Goal: Ask a question: Seek information or help from site administrators or community

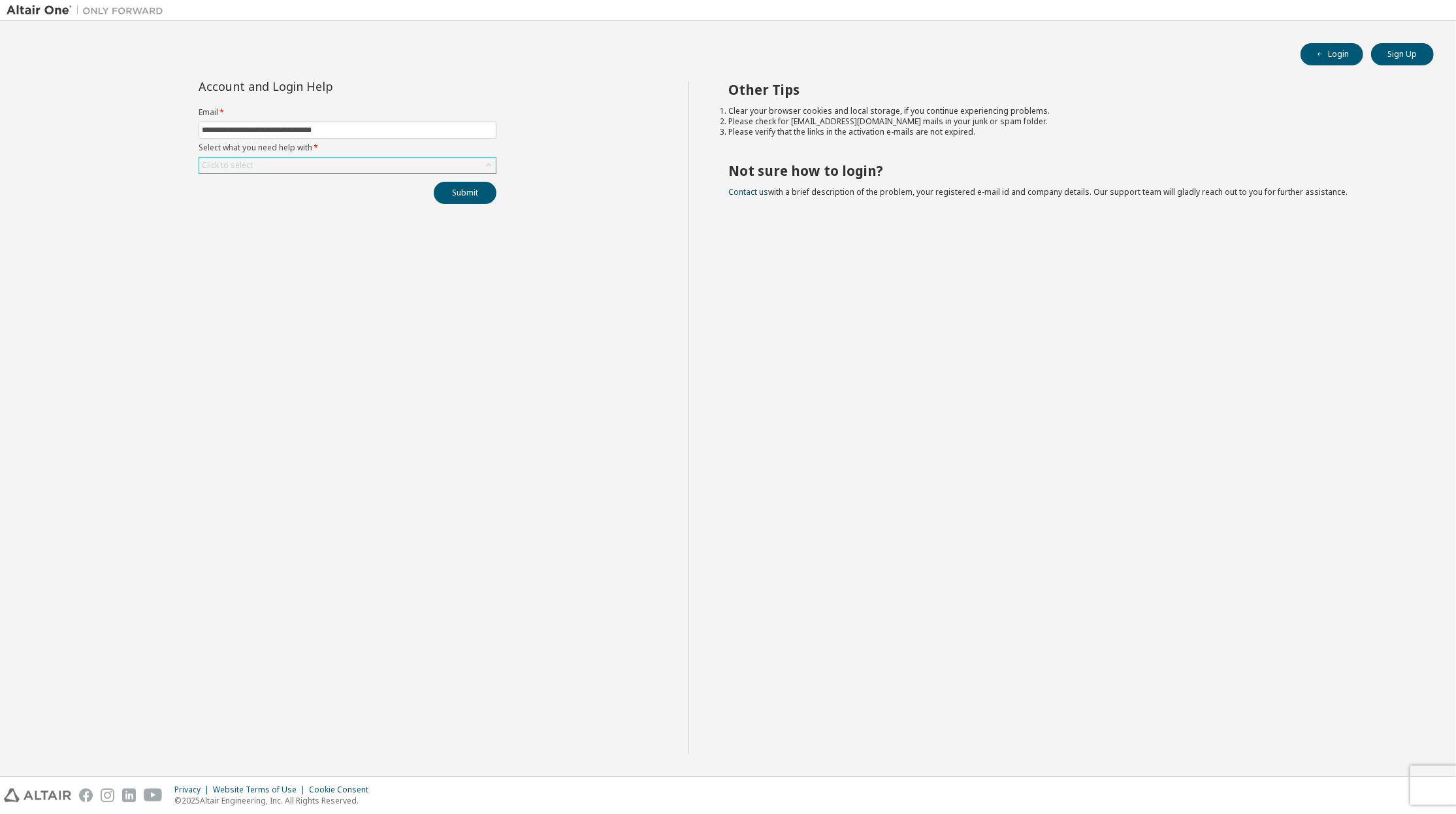
click at [257, 169] on div "Click to select" at bounding box center [347, 165] width 296 height 16
click at [274, 205] on li "I forgot my password" at bounding box center [346, 203] width 293 height 17
click at [456, 196] on button "Submit" at bounding box center [465, 192] width 63 height 22
click at [1359, 779] on link "Altair support" at bounding box center [1361, 778] width 52 height 11
click at [487, 166] on icon at bounding box center [488, 165] width 13 height 13
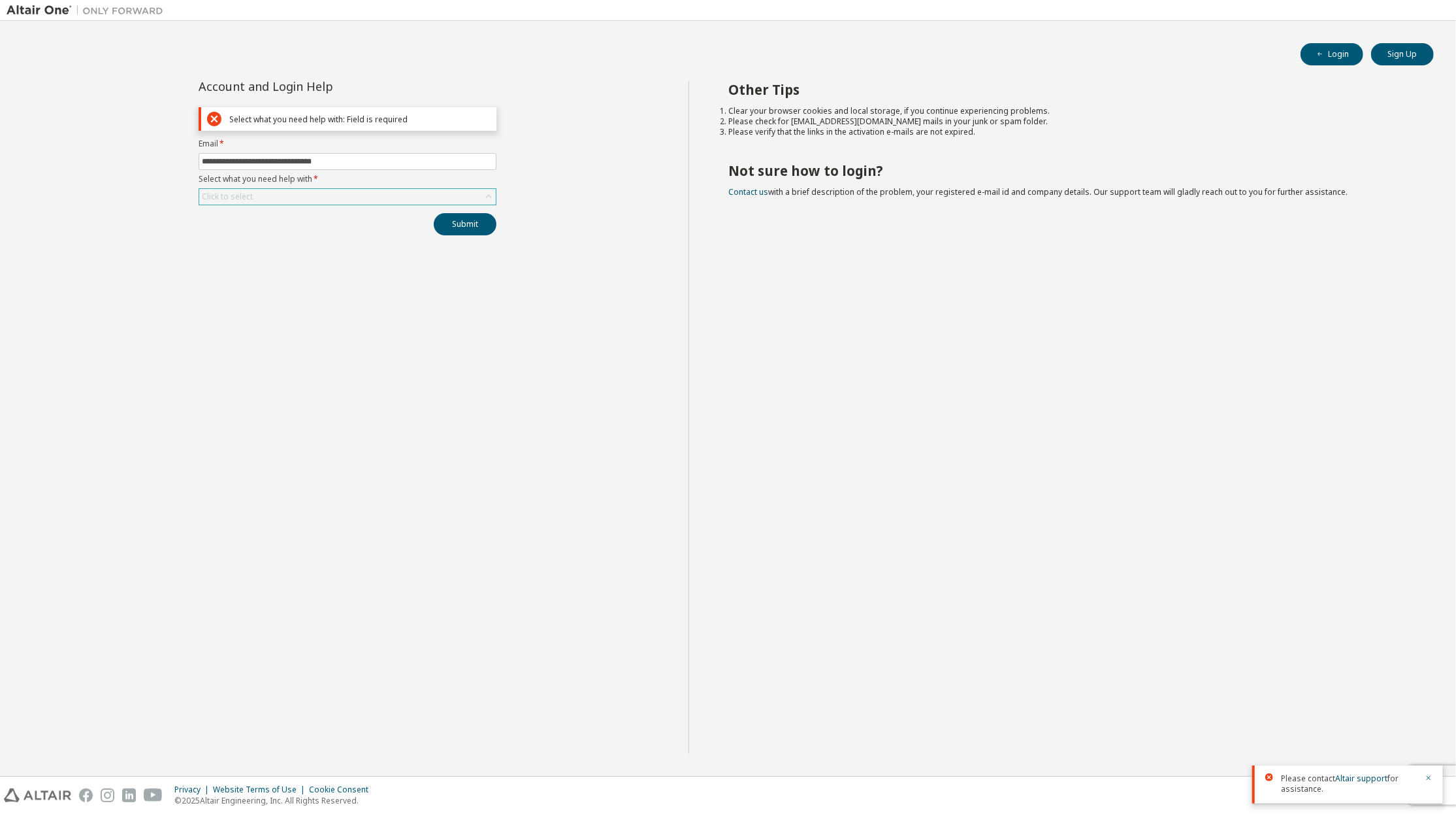
click at [489, 197] on icon at bounding box center [489, 196] width 5 height 3
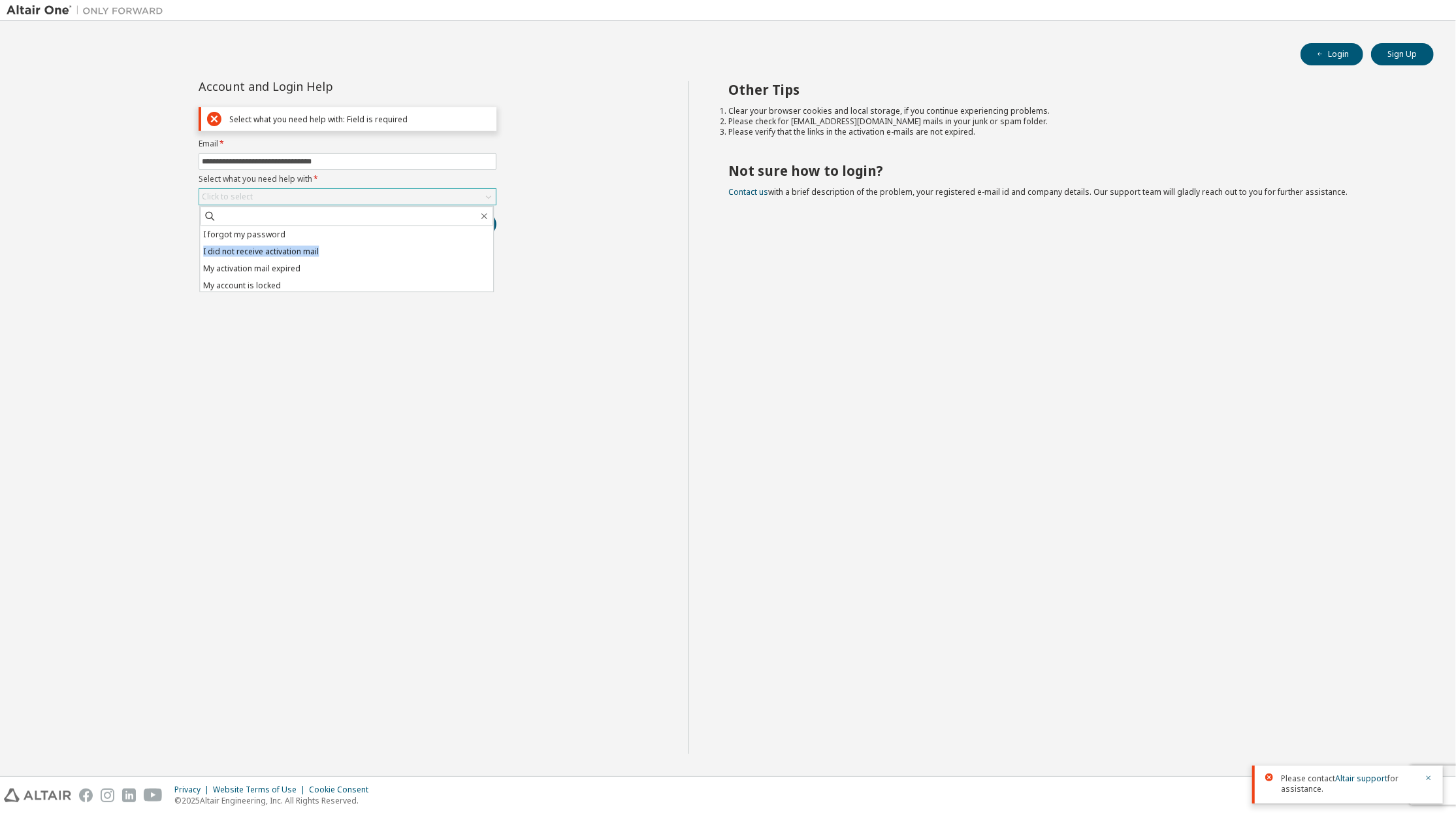
drag, startPoint x: 486, startPoint y: 236, endPoint x: 487, endPoint y: 247, distance: 11.0
click at [487, 247] on ul "I forgot my password I did not receive activation mail My activation mail expir…" at bounding box center [346, 259] width 293 height 66
click at [343, 286] on li "I don't know but can't login" at bounding box center [346, 282] width 293 height 17
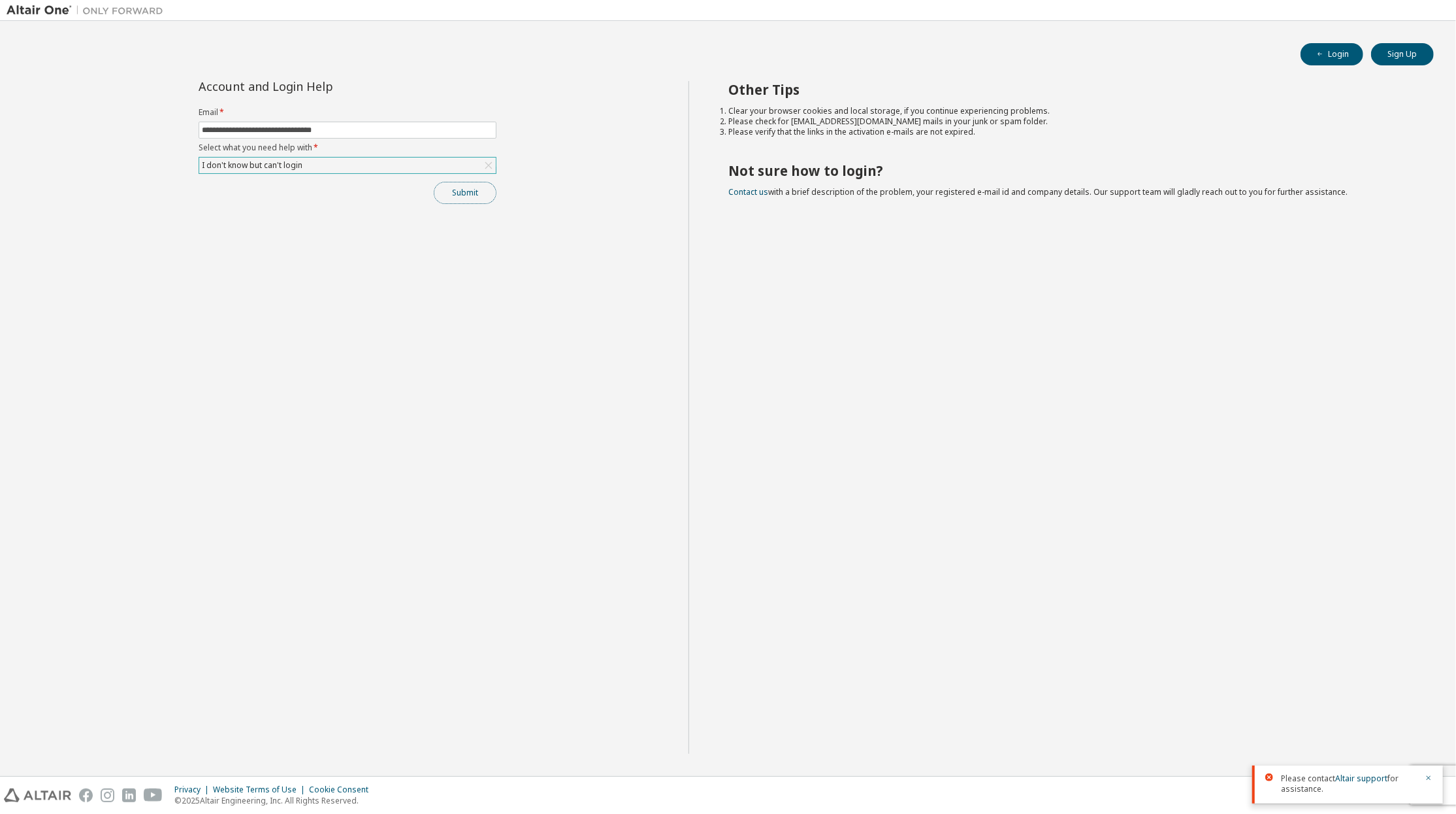
click at [466, 194] on button "Submit" at bounding box center [465, 192] width 63 height 22
click at [1247, 551] on div "Other Tips Clear your browser cookies and local storage, if you continue experi…" at bounding box center [1069, 417] width 761 height 672
click at [1329, 56] on button "Login" at bounding box center [1332, 54] width 63 height 22
click at [289, 123] on span at bounding box center [347, 130] width 298 height 17
click at [289, 131] on input "text" at bounding box center [347, 129] width 291 height 10
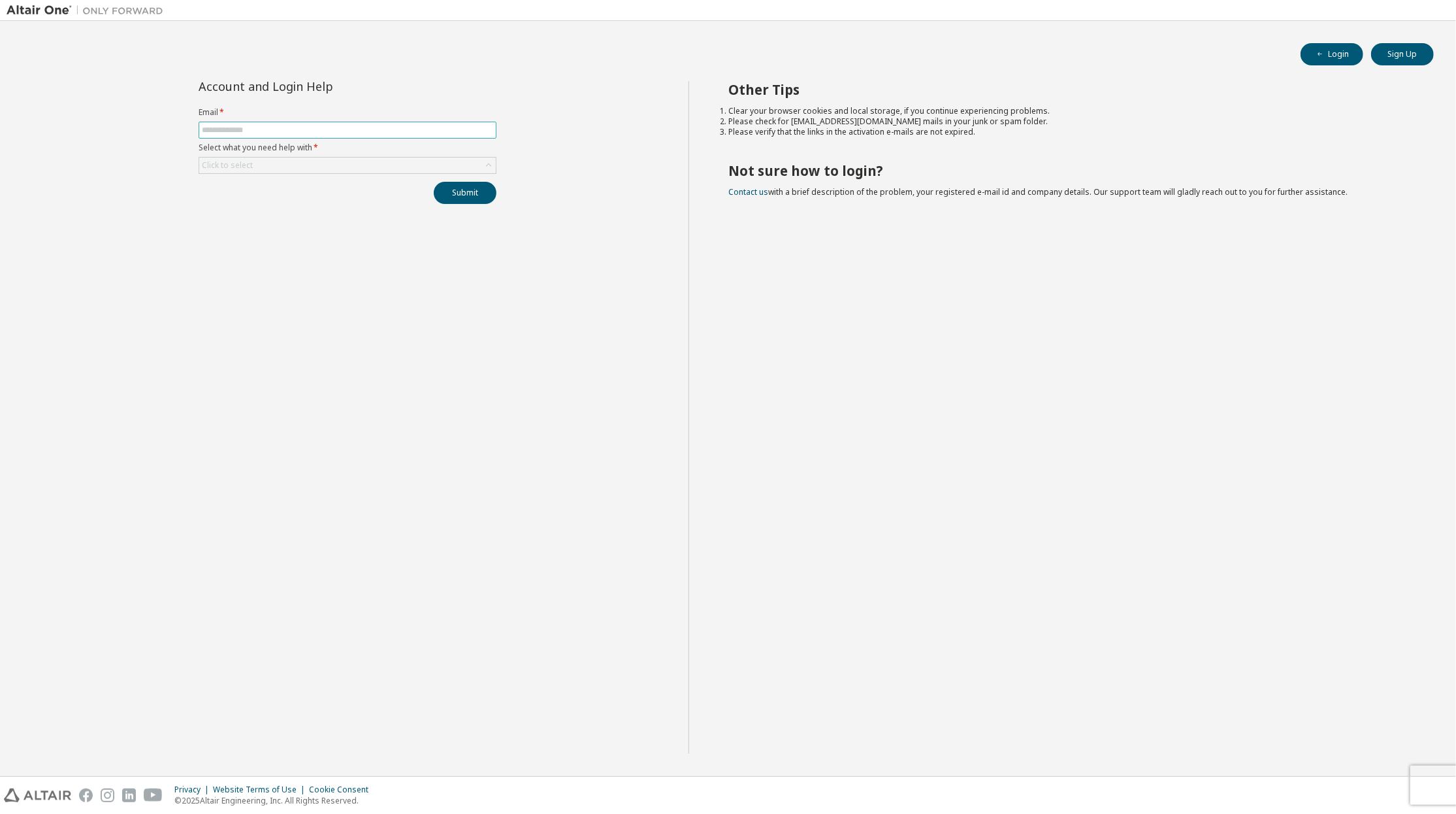
type input "**********"
click at [298, 169] on div "Click to select" at bounding box center [347, 165] width 296 height 16
click at [286, 197] on li "I forgot my password" at bounding box center [346, 203] width 293 height 17
click at [477, 189] on button "Submit" at bounding box center [465, 192] width 63 height 22
click at [1342, 775] on link "Altair support" at bounding box center [1361, 778] width 52 height 11
